Goal: Information Seeking & Learning: Learn about a topic

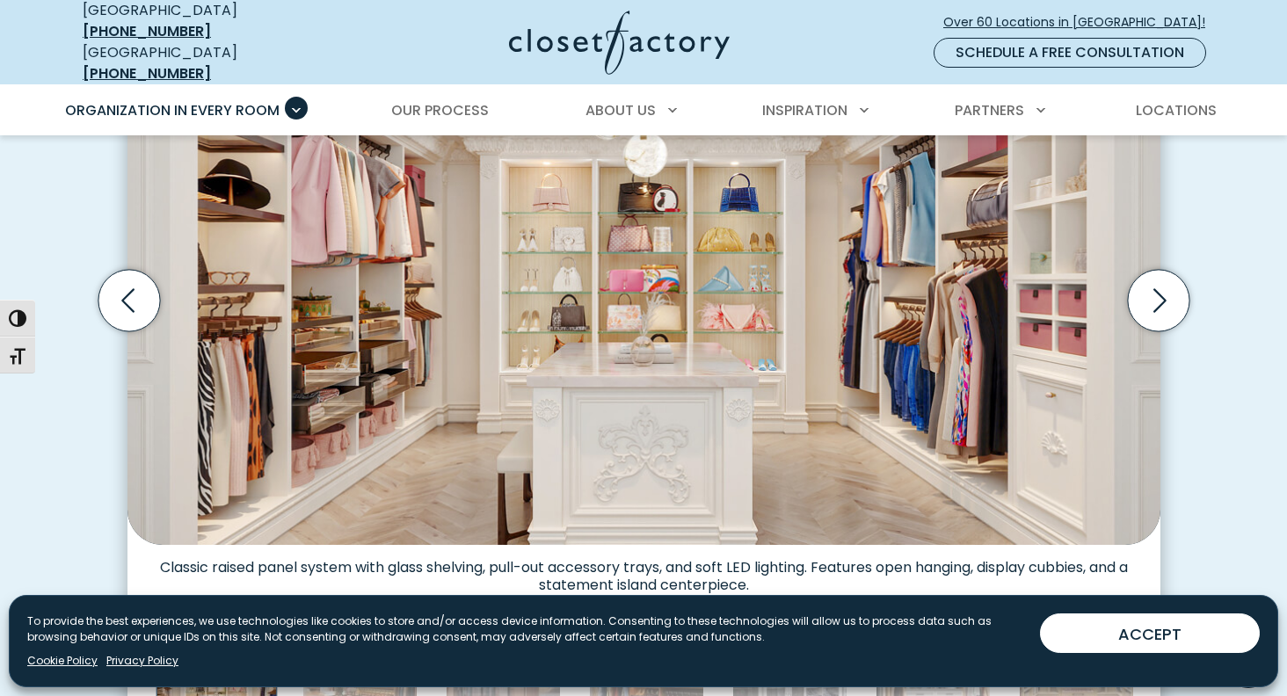
scroll to position [617, 0]
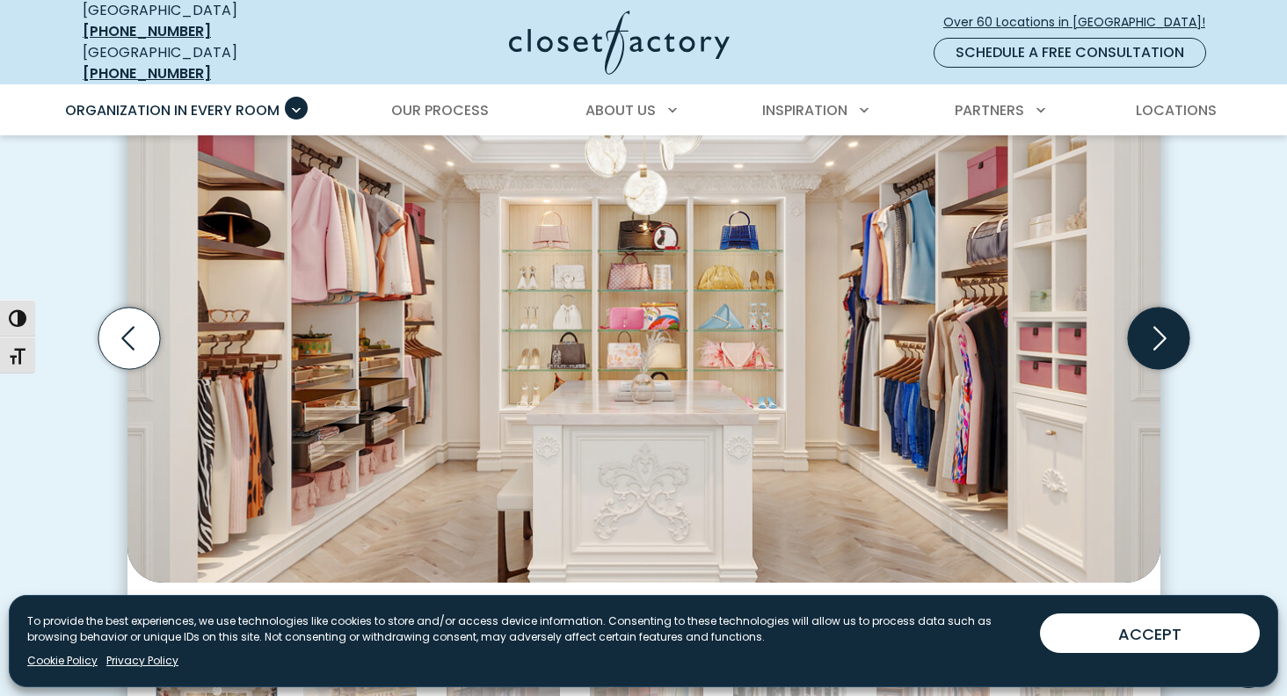
click at [1157, 335] on icon "Next slide" at bounding box center [1158, 339] width 62 height 62
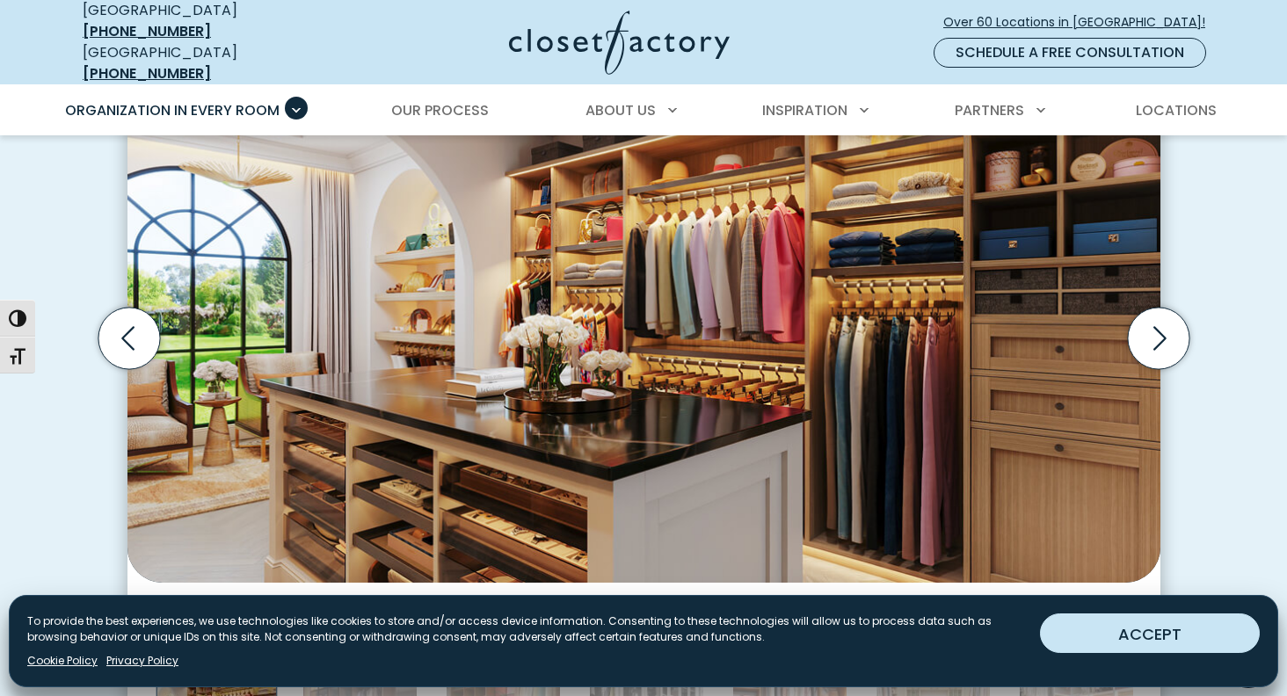
click at [1171, 644] on button "ACCEPT" at bounding box center [1150, 634] width 220 height 40
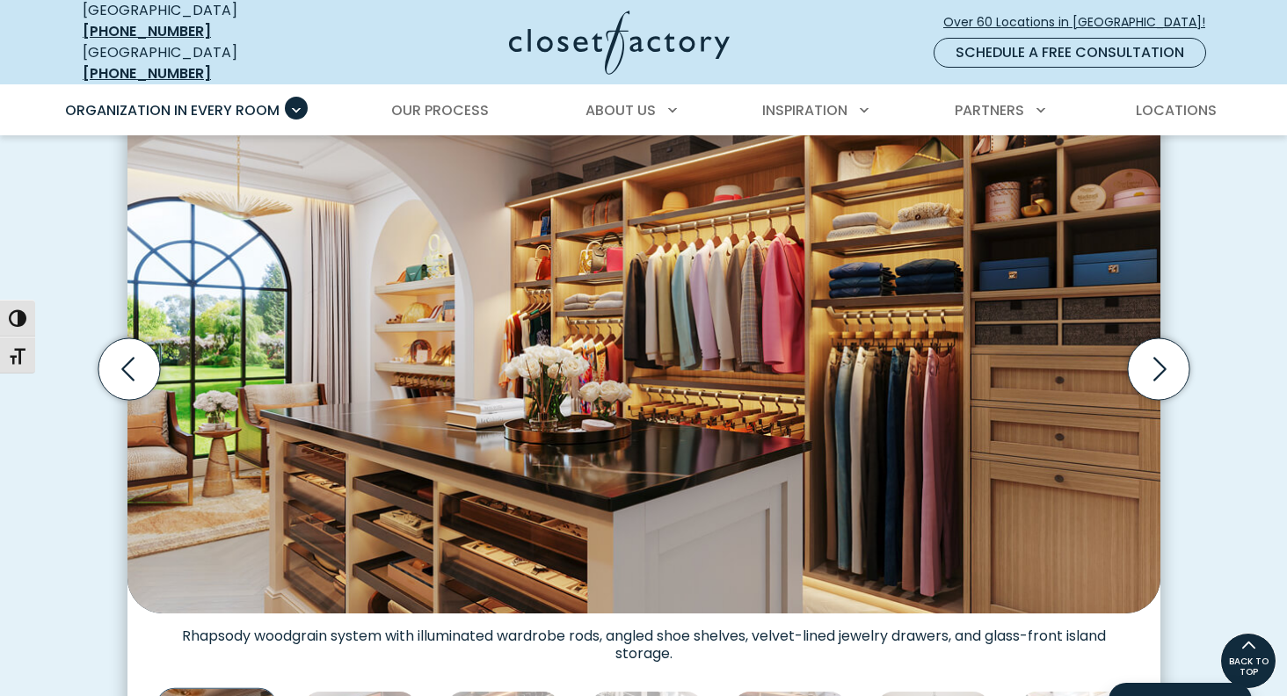
scroll to position [583, 0]
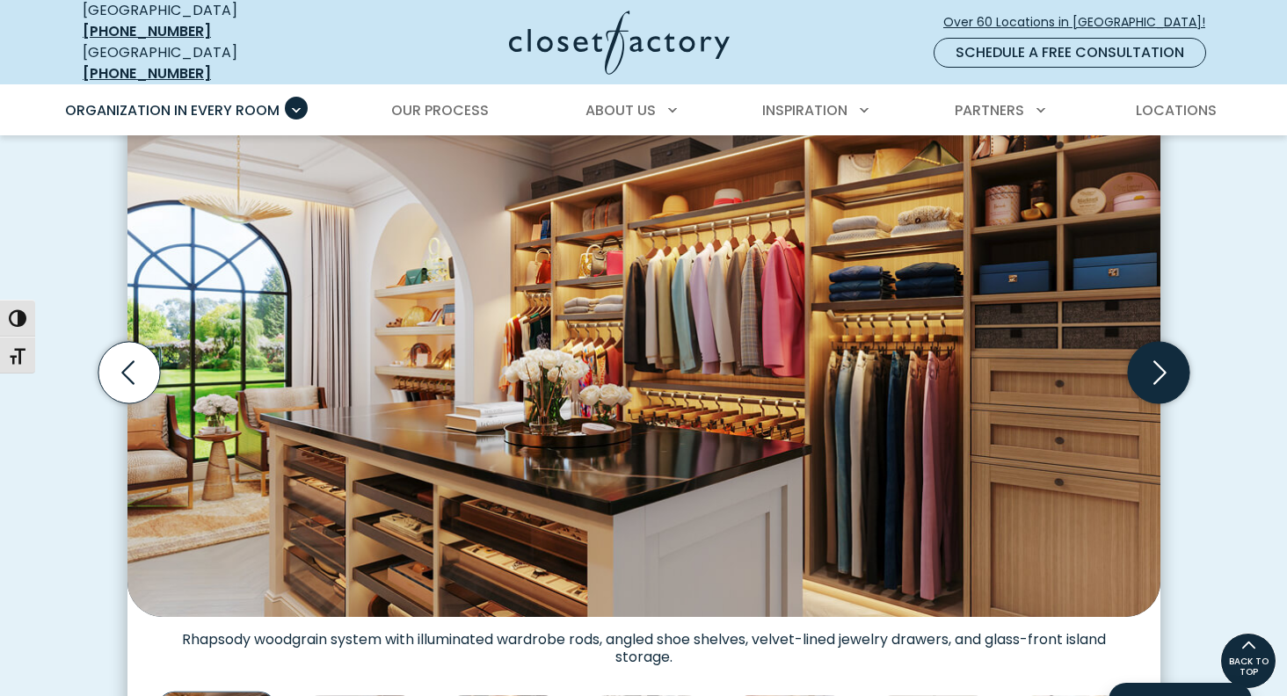
click at [1160, 369] on icon "Next slide" at bounding box center [1158, 373] width 62 height 62
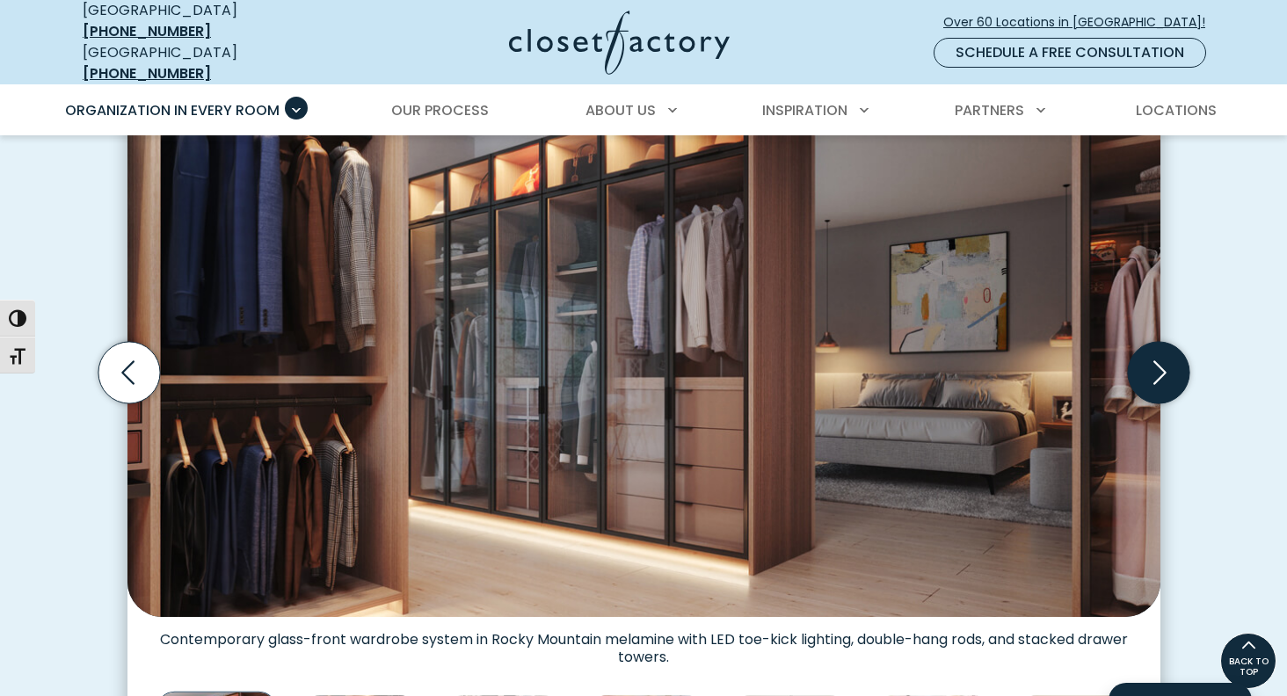
click at [1160, 369] on icon "Next slide" at bounding box center [1158, 373] width 62 height 62
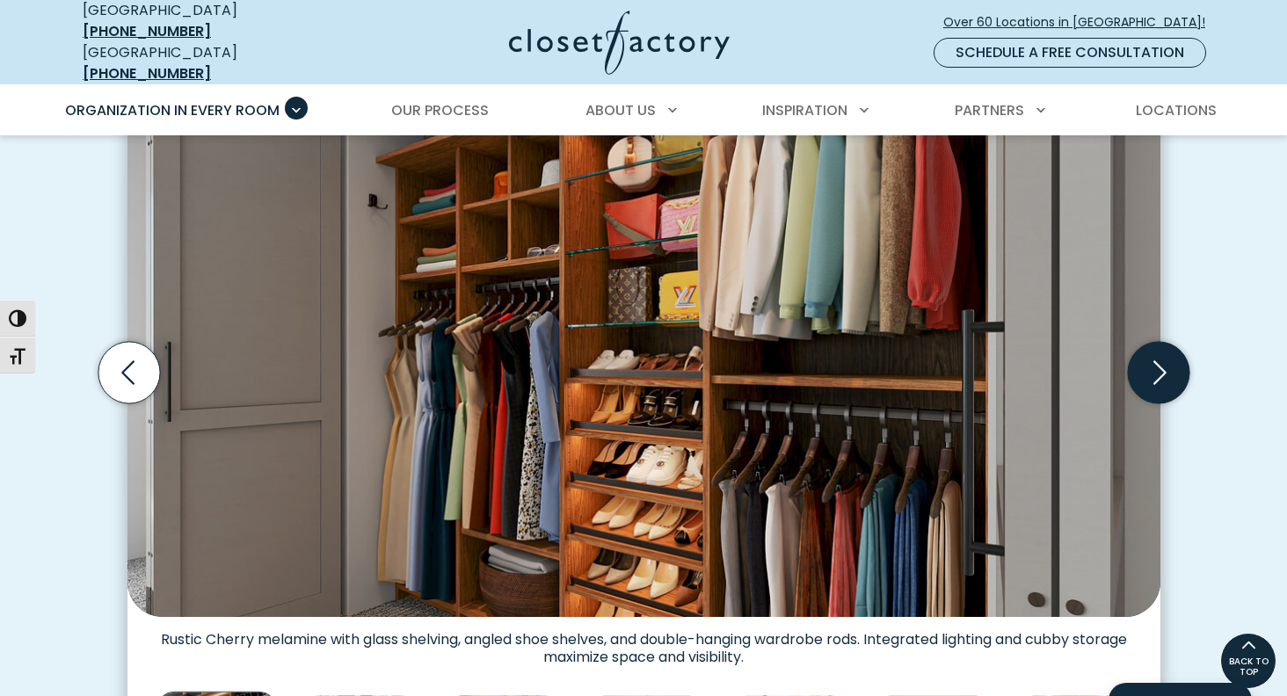
click at [1157, 364] on icon "Next slide" at bounding box center [1158, 373] width 62 height 62
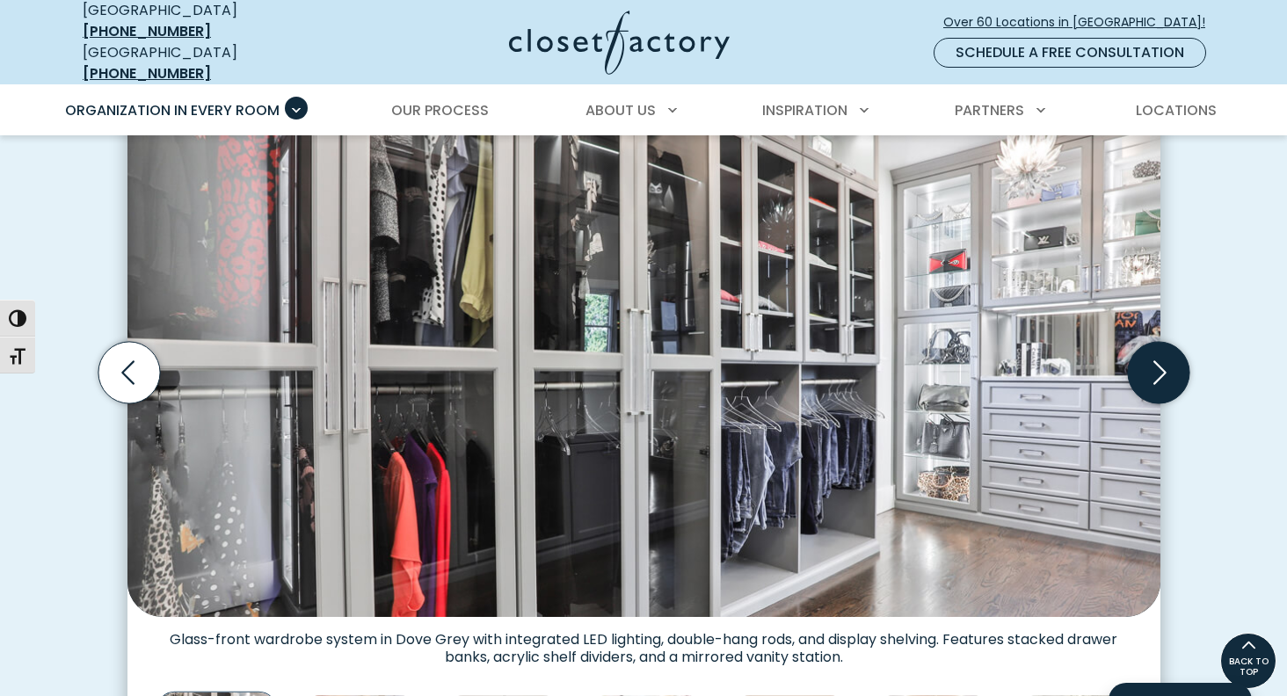
click at [1167, 360] on icon "Next slide" at bounding box center [1158, 373] width 62 height 62
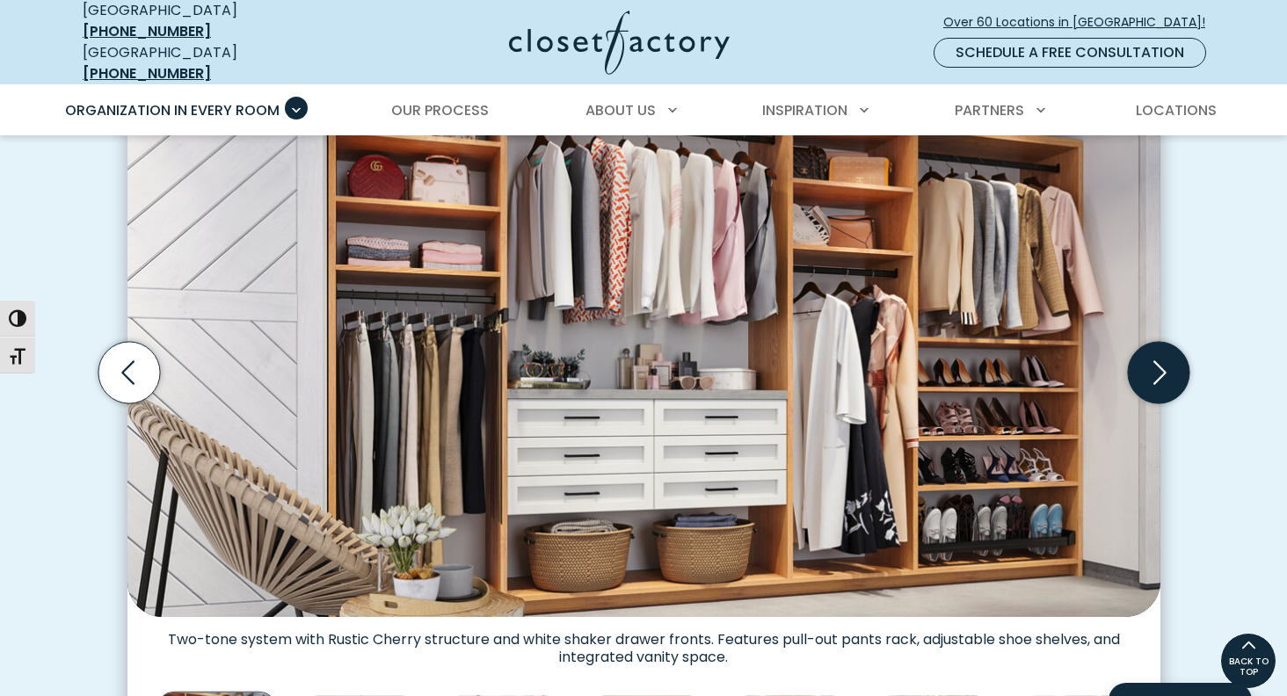
click at [1167, 360] on icon "Next slide" at bounding box center [1158, 373] width 62 height 62
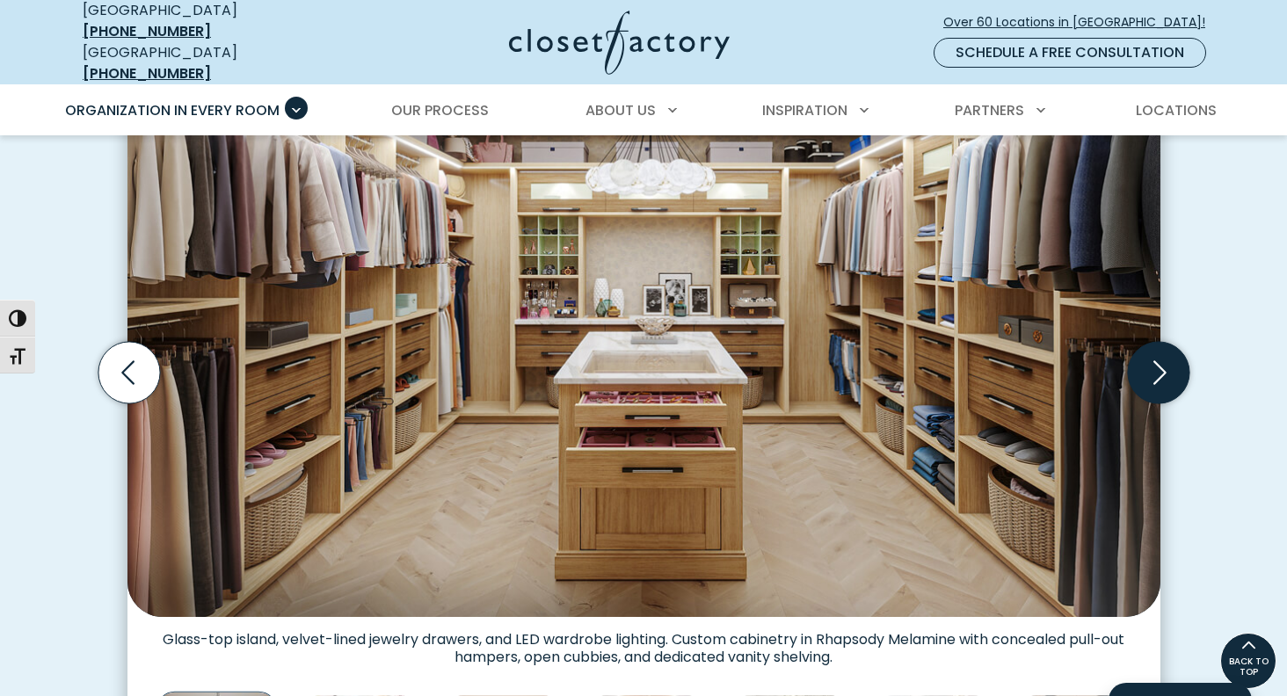
click at [1167, 360] on icon "Next slide" at bounding box center [1158, 373] width 62 height 62
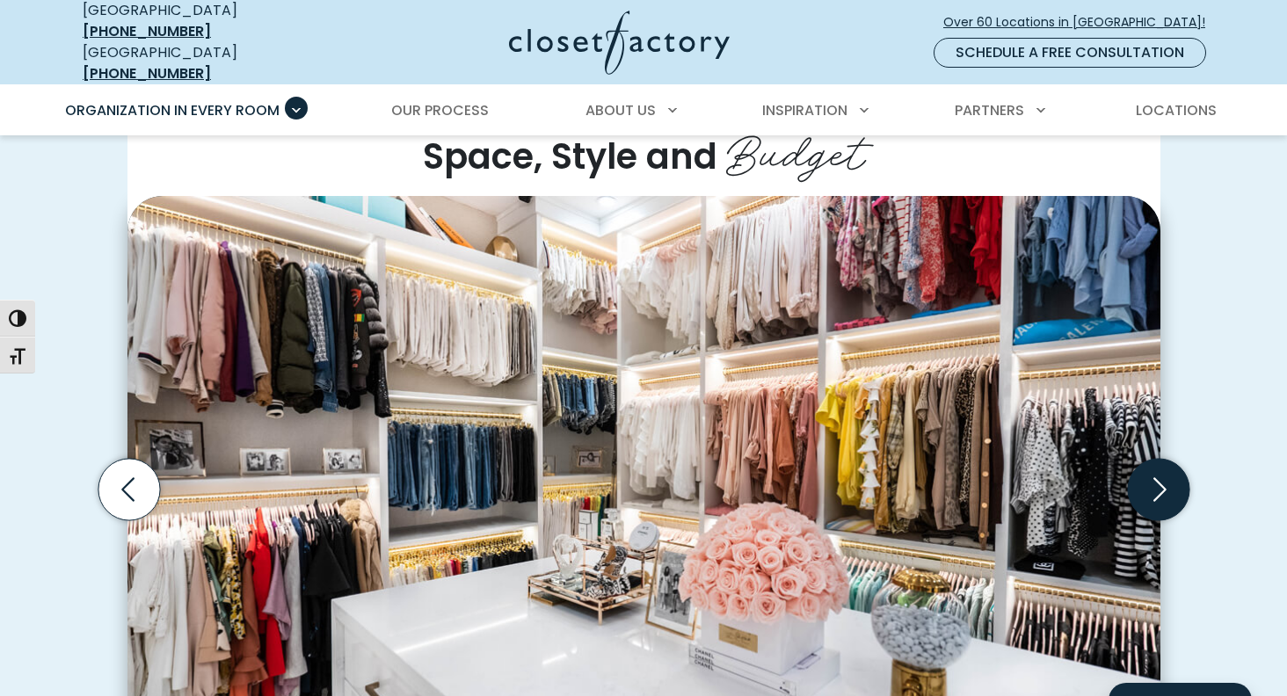
scroll to position [508, 0]
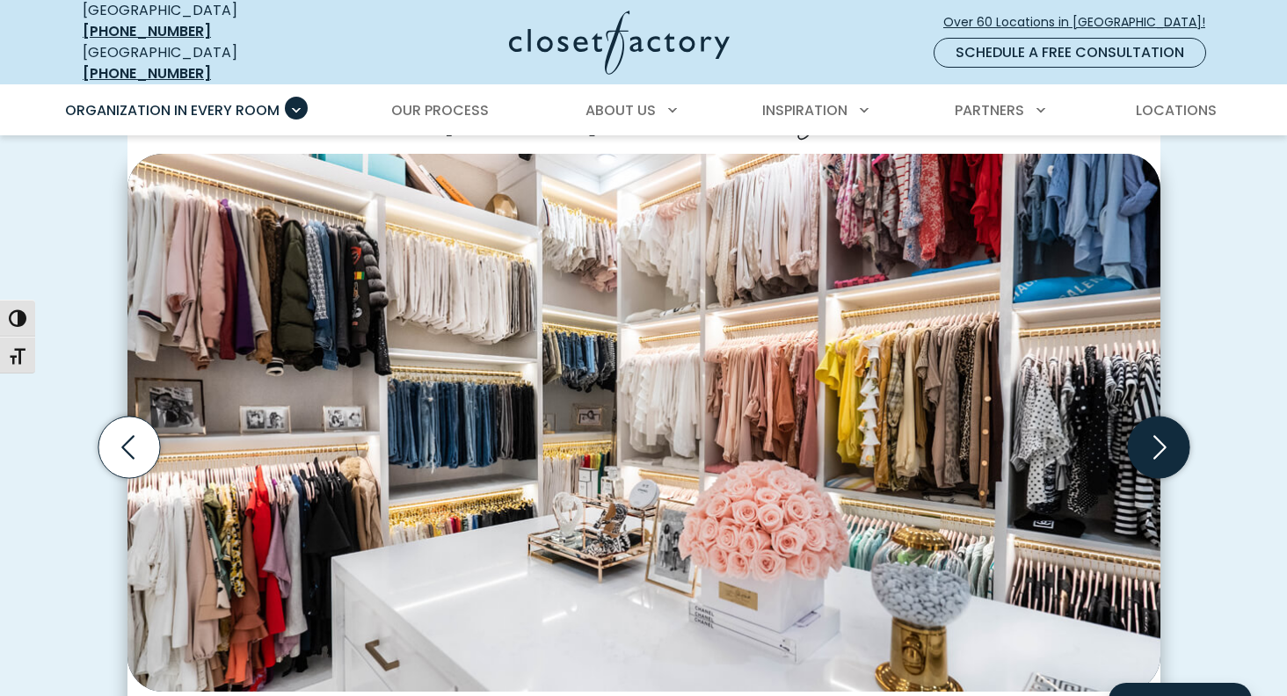
click at [1159, 431] on icon "Next slide" at bounding box center [1158, 448] width 62 height 62
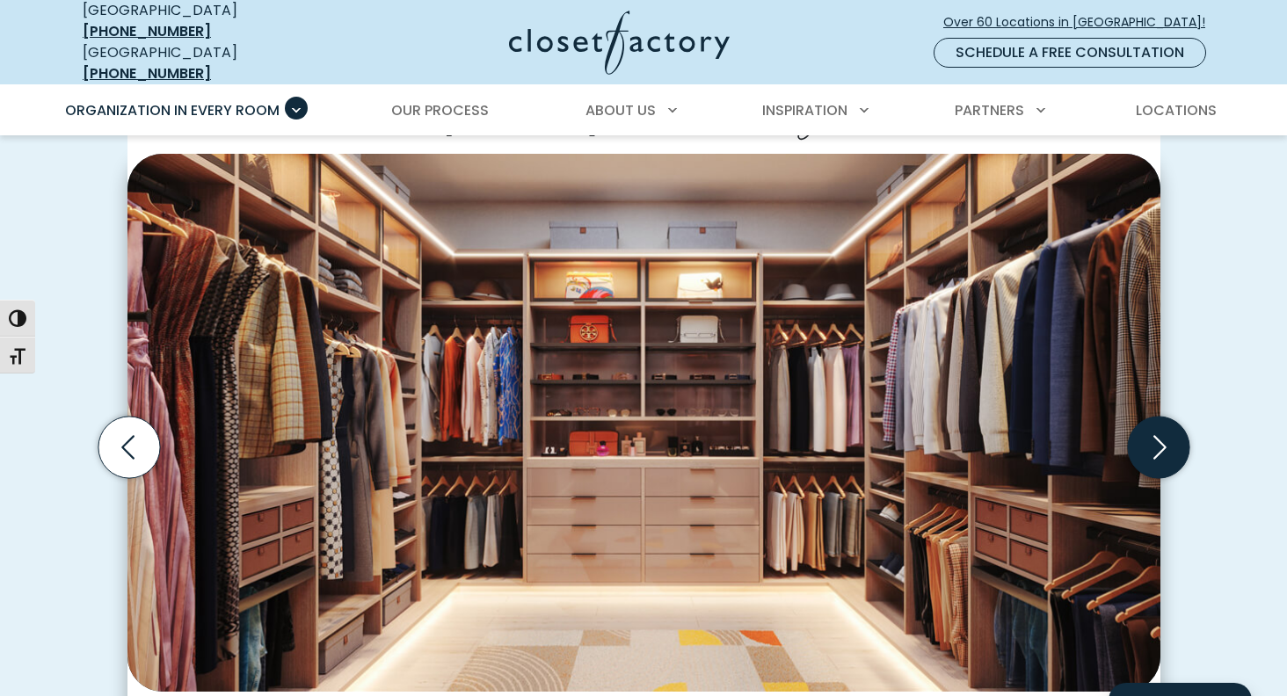
click at [1161, 433] on icon "Next slide" at bounding box center [1158, 448] width 62 height 62
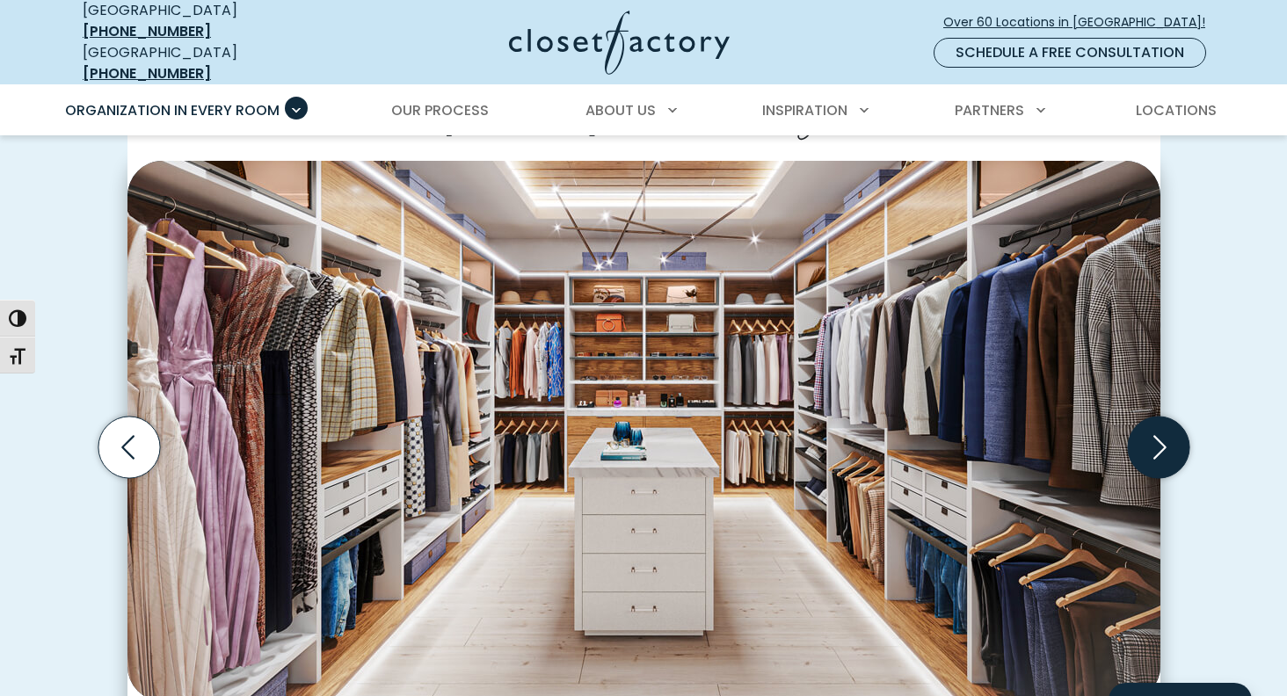
click at [1161, 434] on icon "Next slide" at bounding box center [1158, 448] width 62 height 62
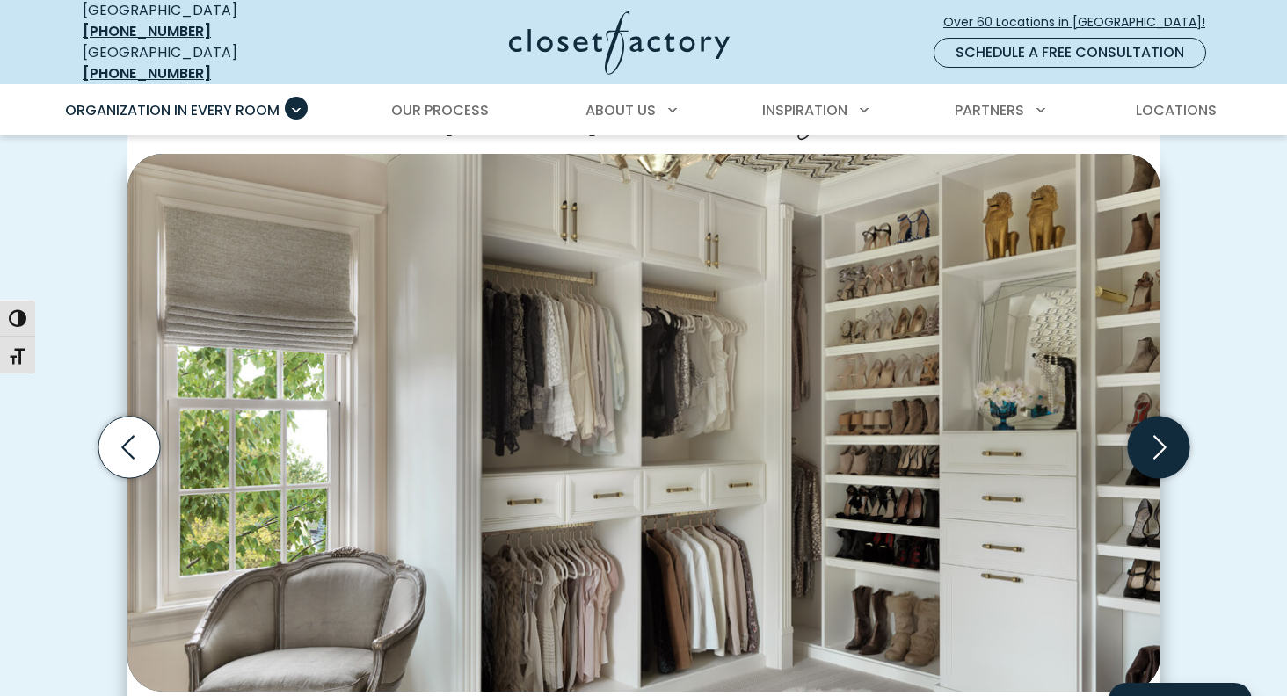
click at [1161, 434] on icon "Next slide" at bounding box center [1158, 448] width 62 height 62
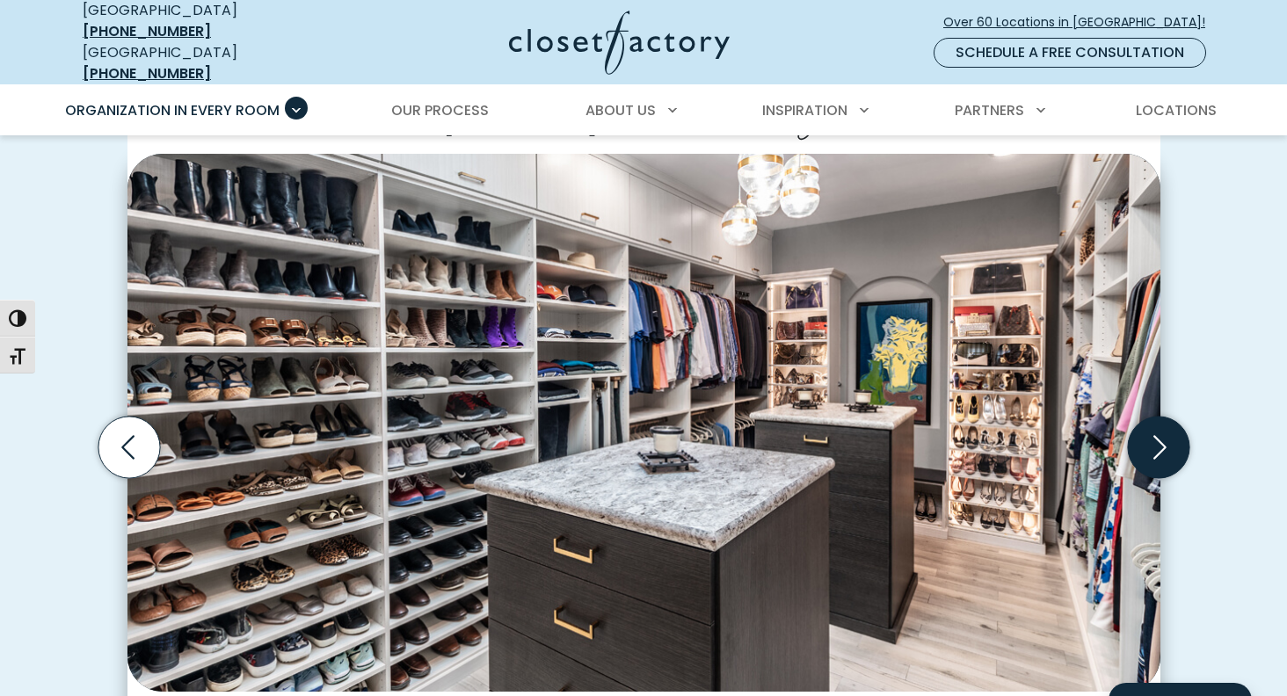
click at [1161, 434] on icon "Next slide" at bounding box center [1158, 448] width 62 height 62
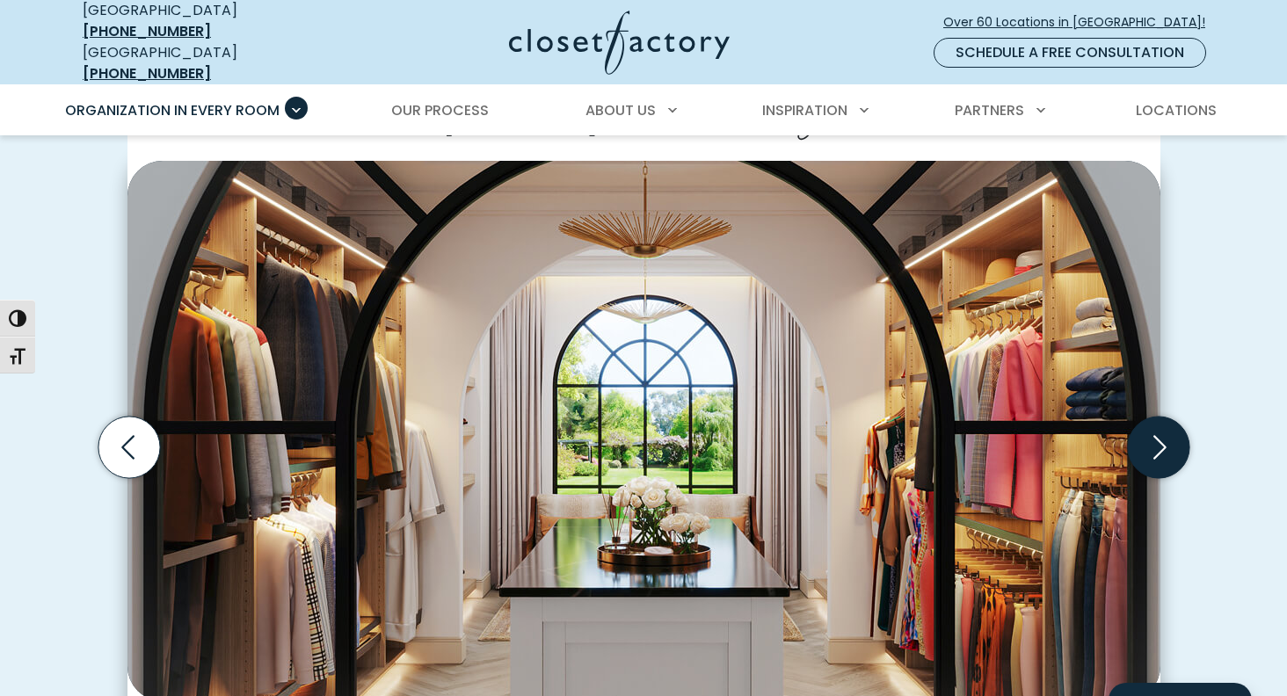
click at [1161, 434] on icon "Next slide" at bounding box center [1158, 448] width 62 height 62
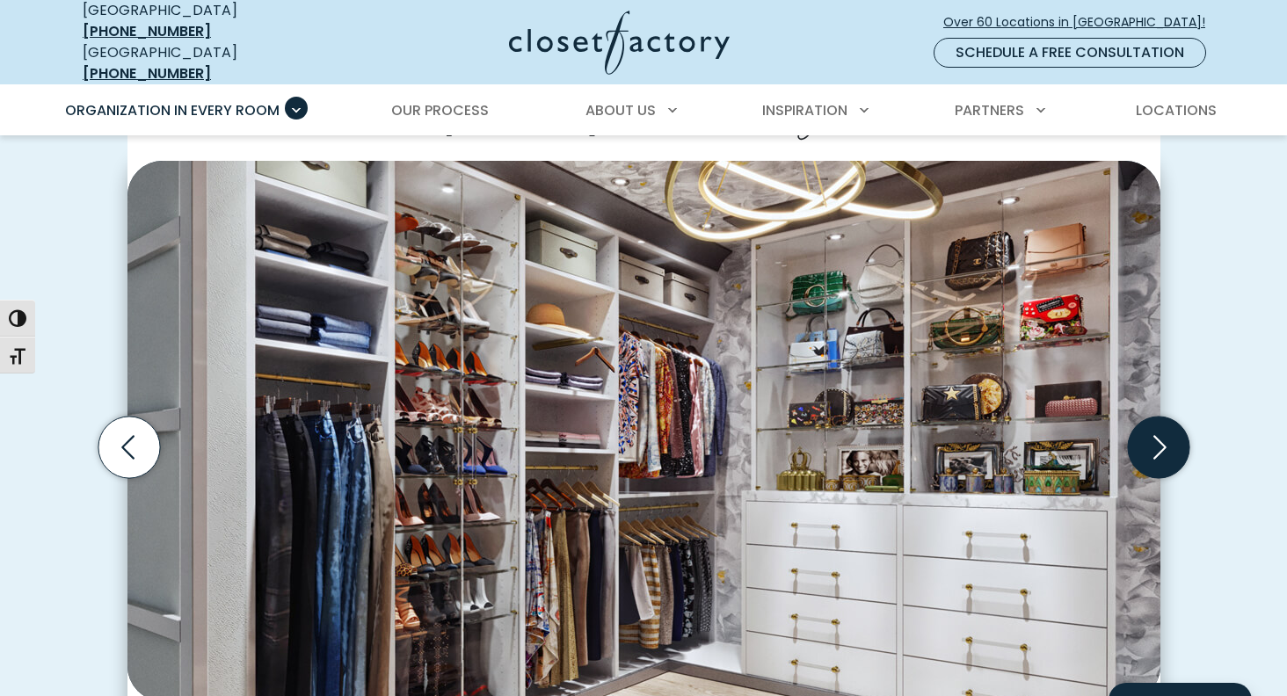
click at [1161, 434] on icon "Next slide" at bounding box center [1158, 448] width 62 height 62
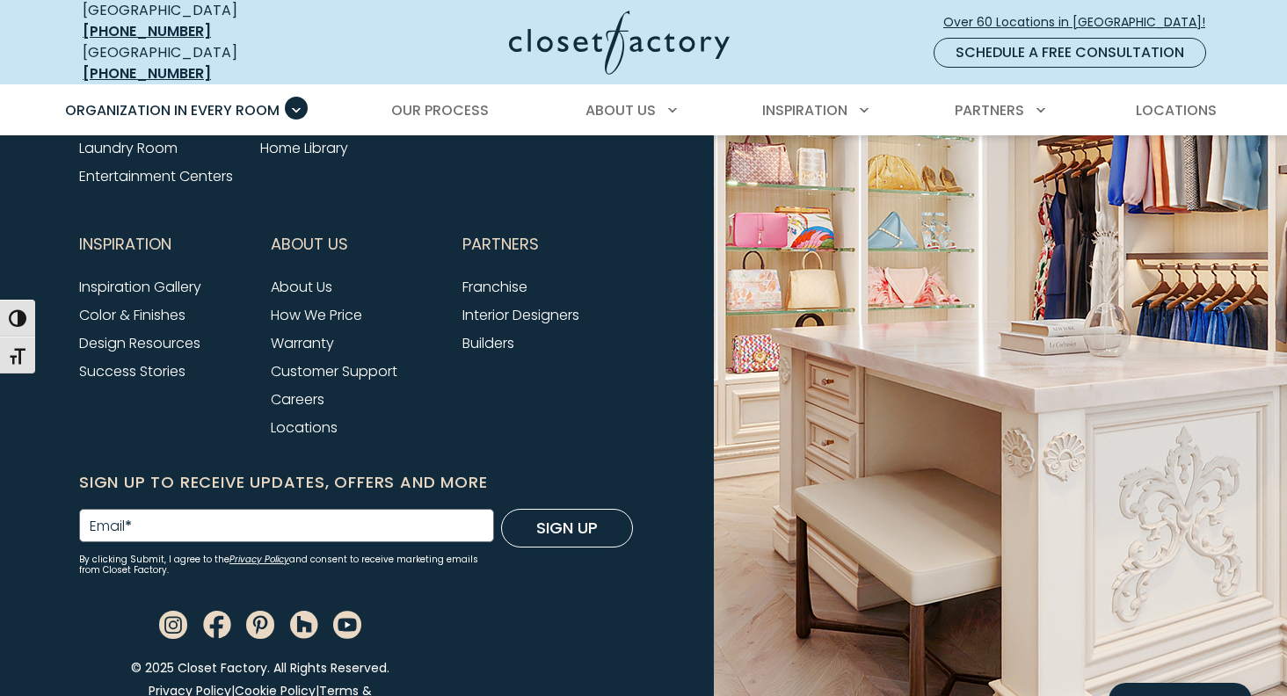
scroll to position [5979, 0]
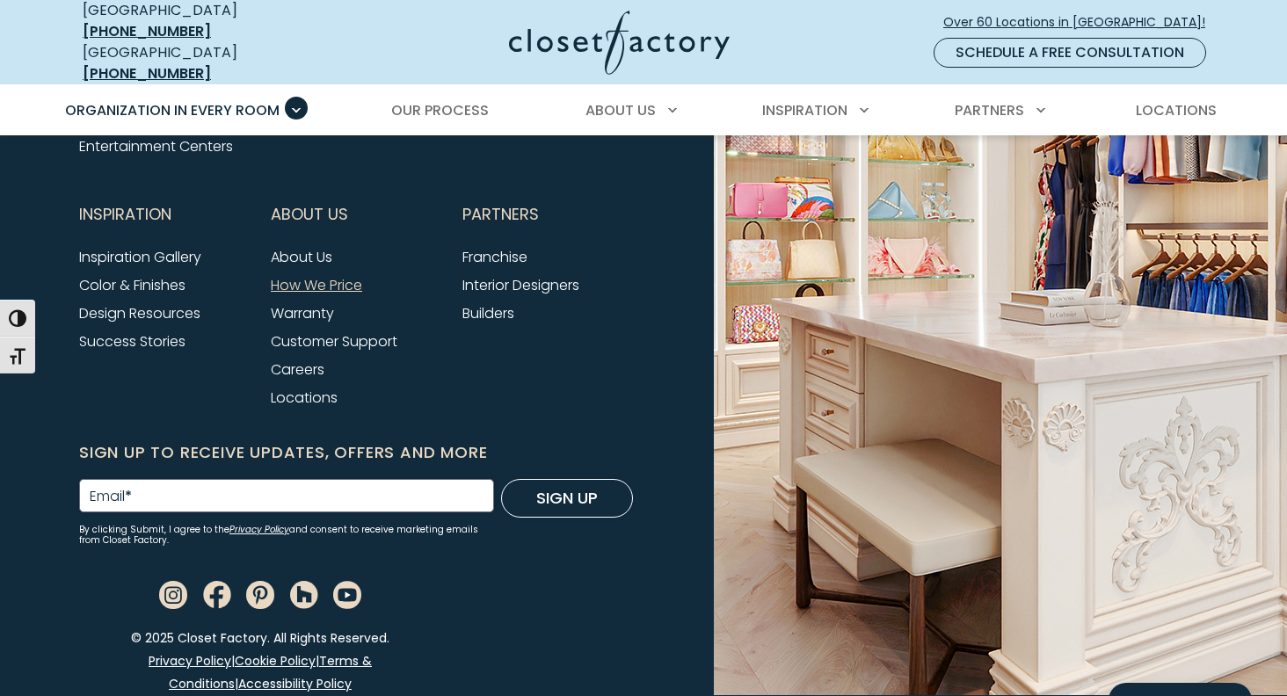
click at [346, 275] on link "How We Price" at bounding box center [316, 285] width 91 height 20
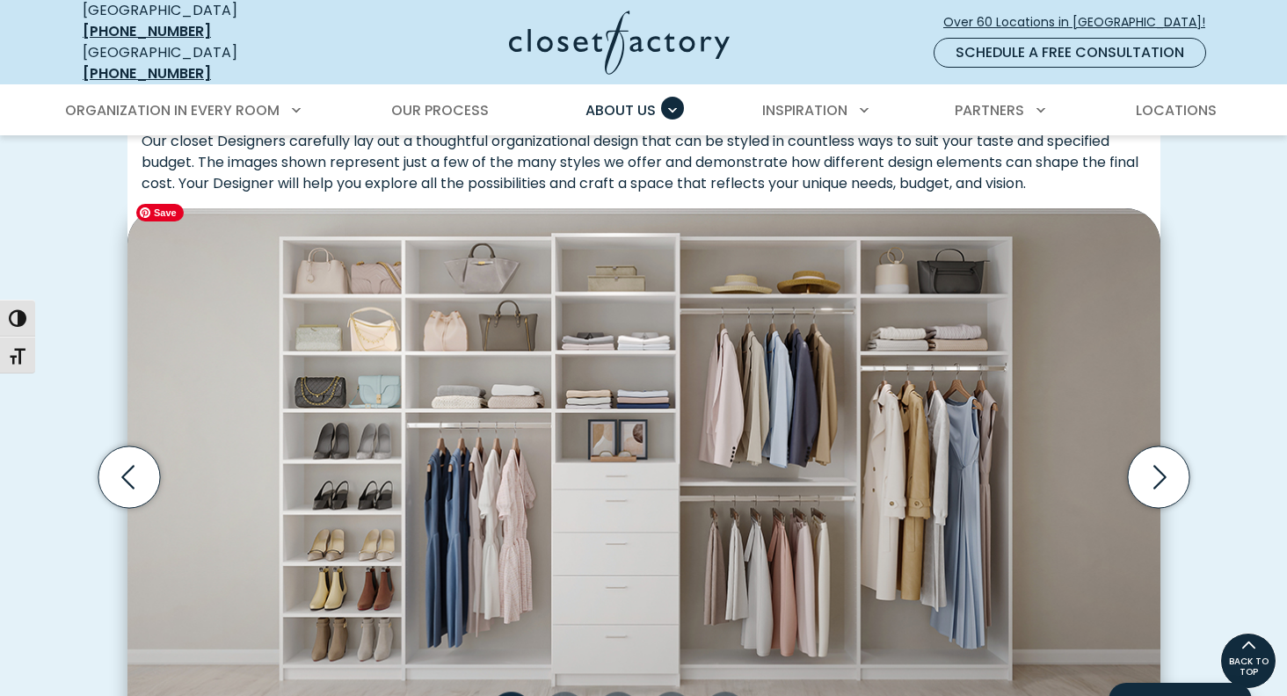
scroll to position [511, 0]
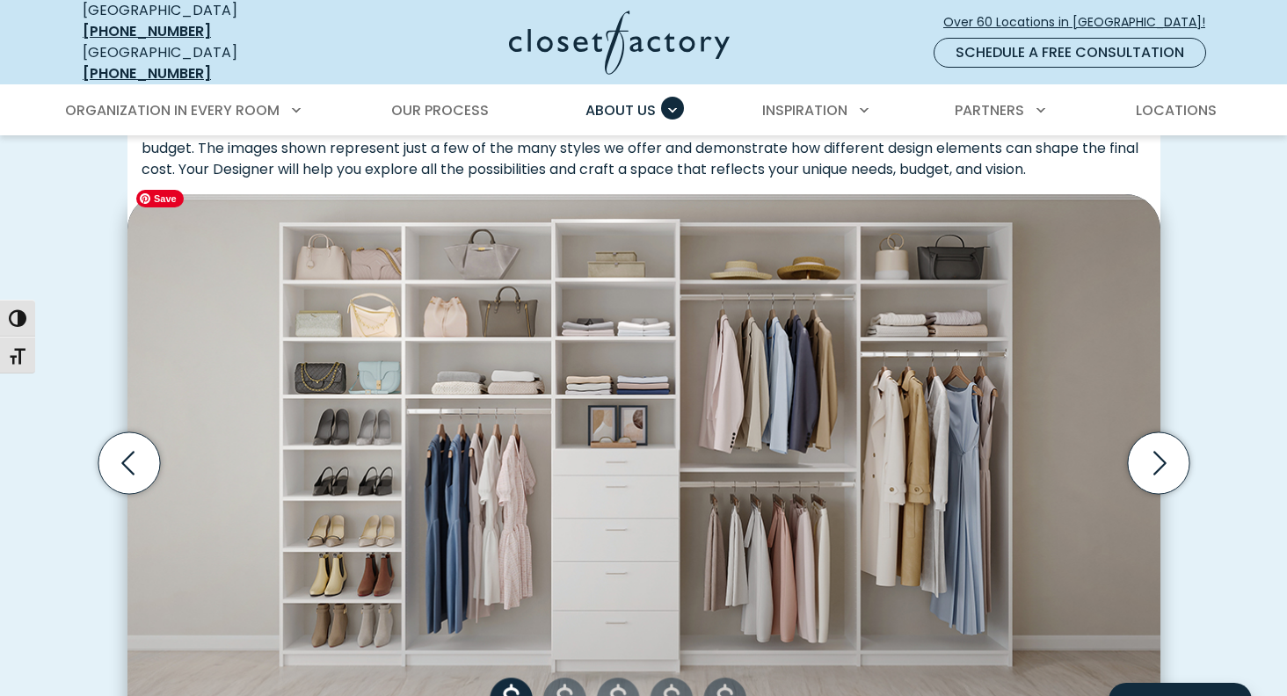
click at [574, 684] on img "Thumbnail Gallery" at bounding box center [643, 463] width 1033 height 538
click at [1159, 451] on icon "Next slide" at bounding box center [1160, 463] width 13 height 24
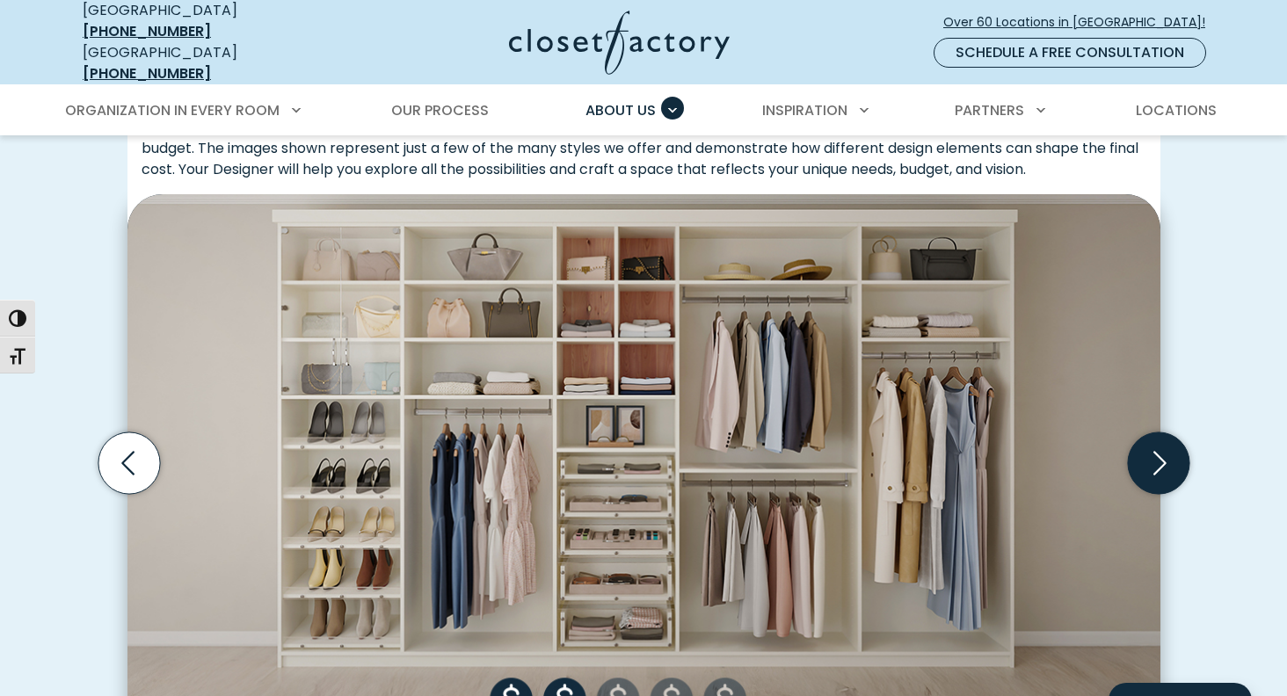
click at [1161, 451] on icon "Next slide" at bounding box center [1160, 463] width 13 height 24
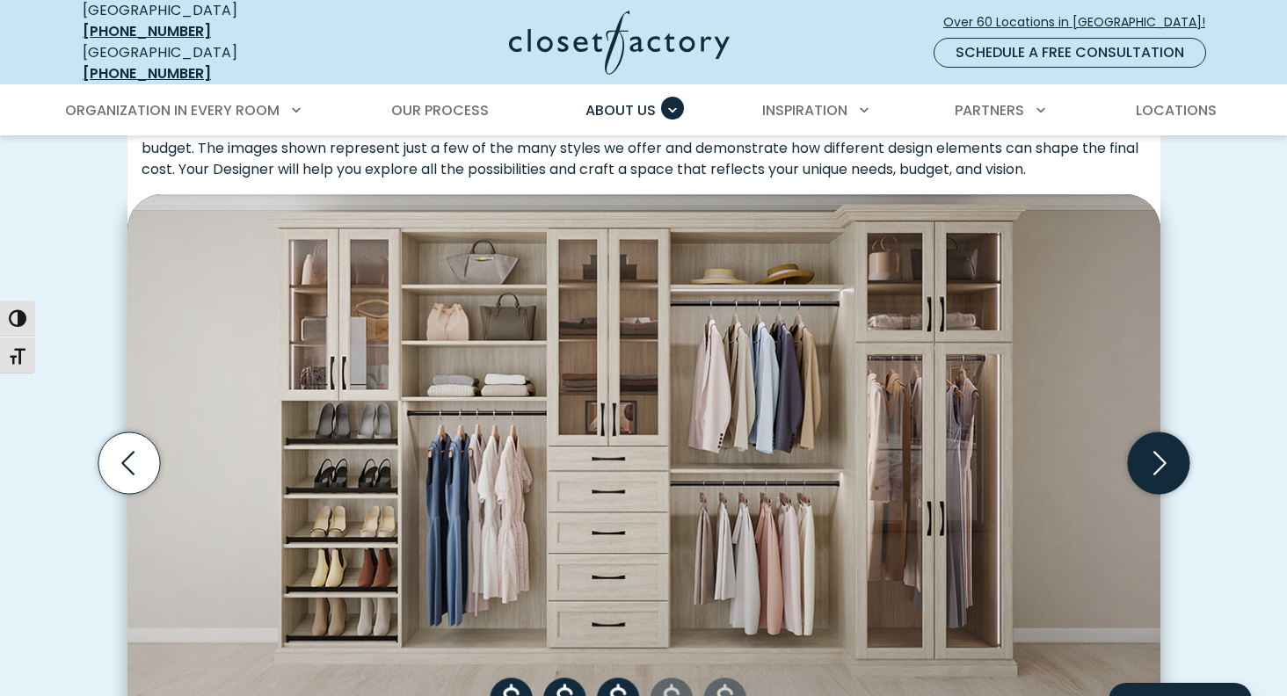
click at [1161, 451] on icon "Next slide" at bounding box center [1160, 463] width 13 height 24
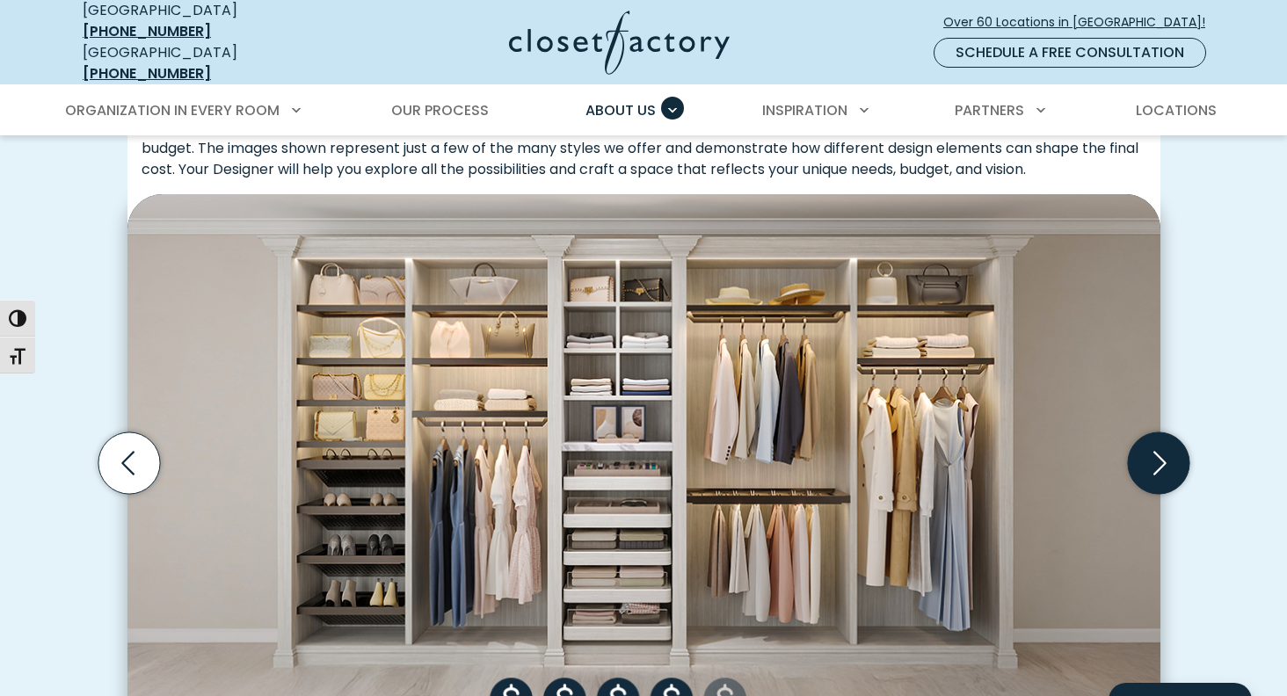
click at [1162, 451] on icon "Next slide" at bounding box center [1160, 463] width 13 height 24
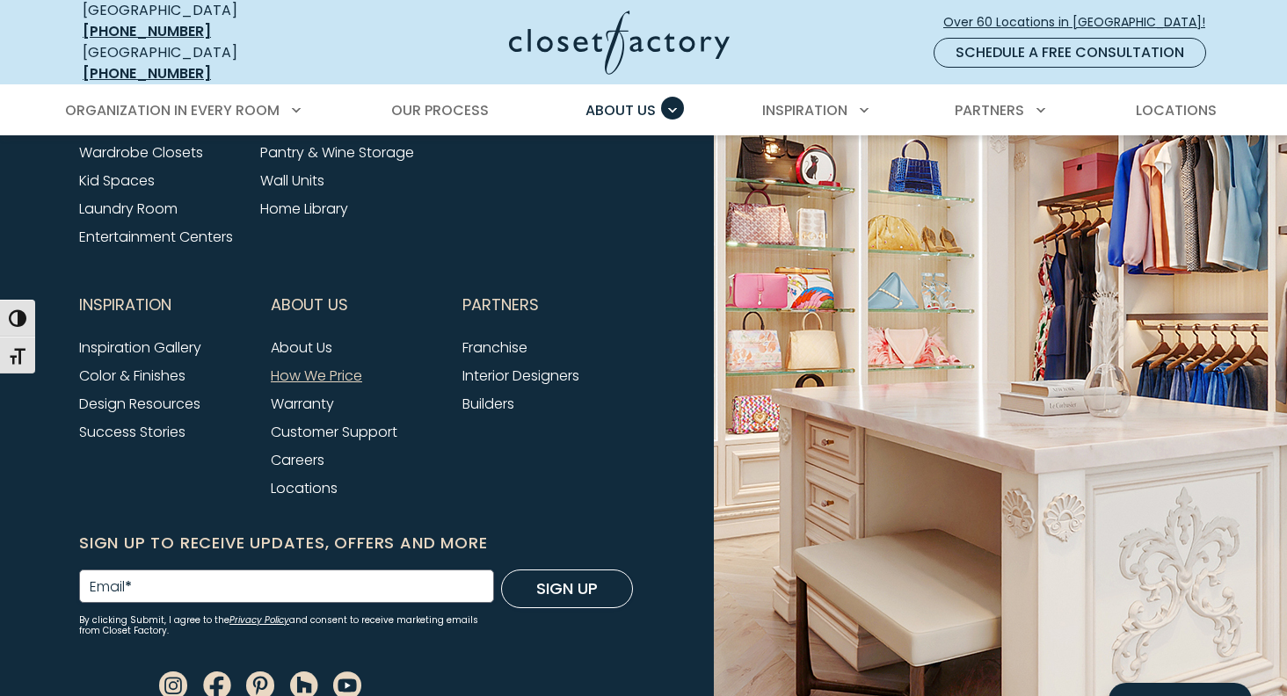
scroll to position [3909, 0]
